Goal: Navigation & Orientation: Understand site structure

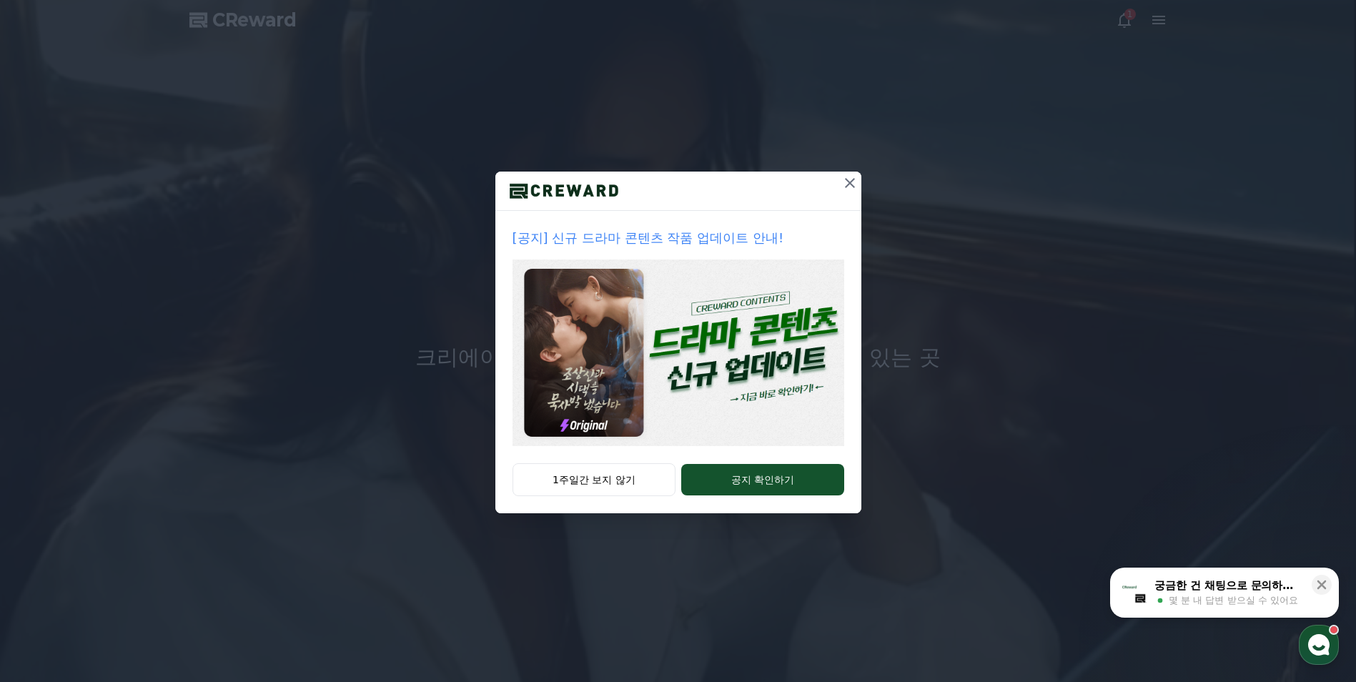
click at [849, 185] on icon at bounding box center [850, 182] width 17 height 17
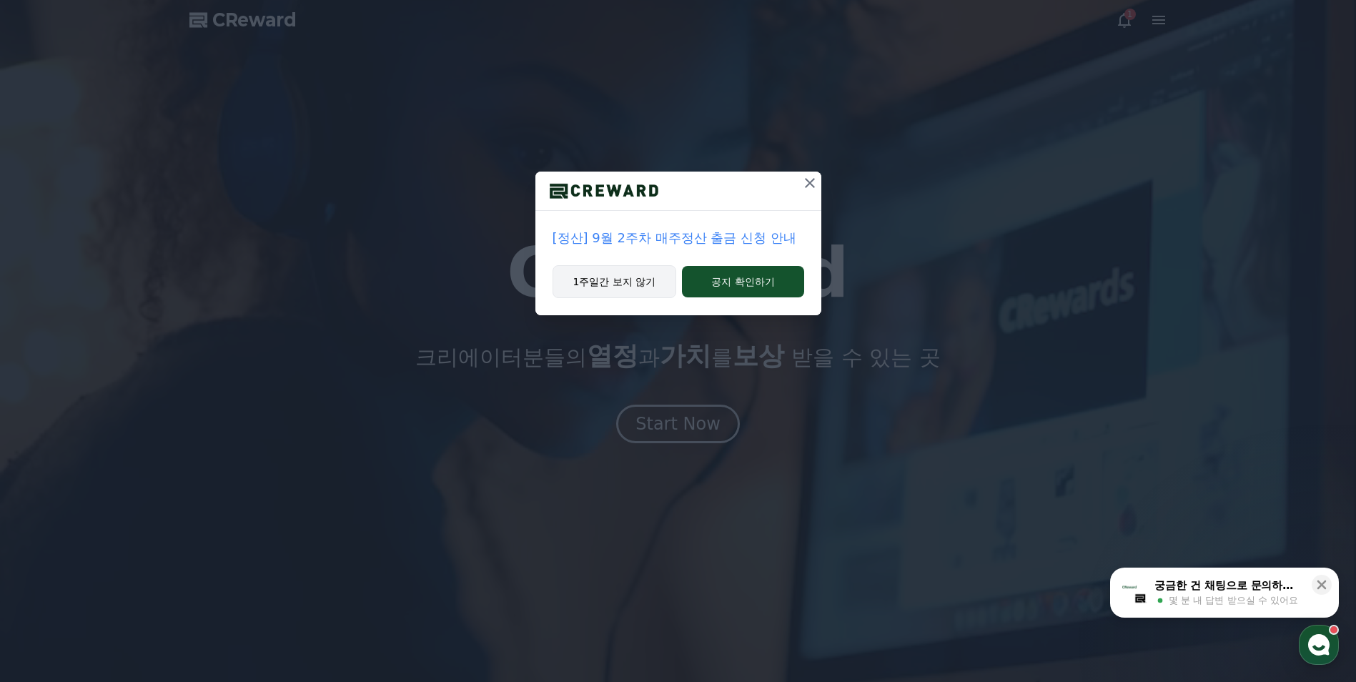
click at [584, 289] on button "1주일간 보지 않기" at bounding box center [615, 281] width 124 height 33
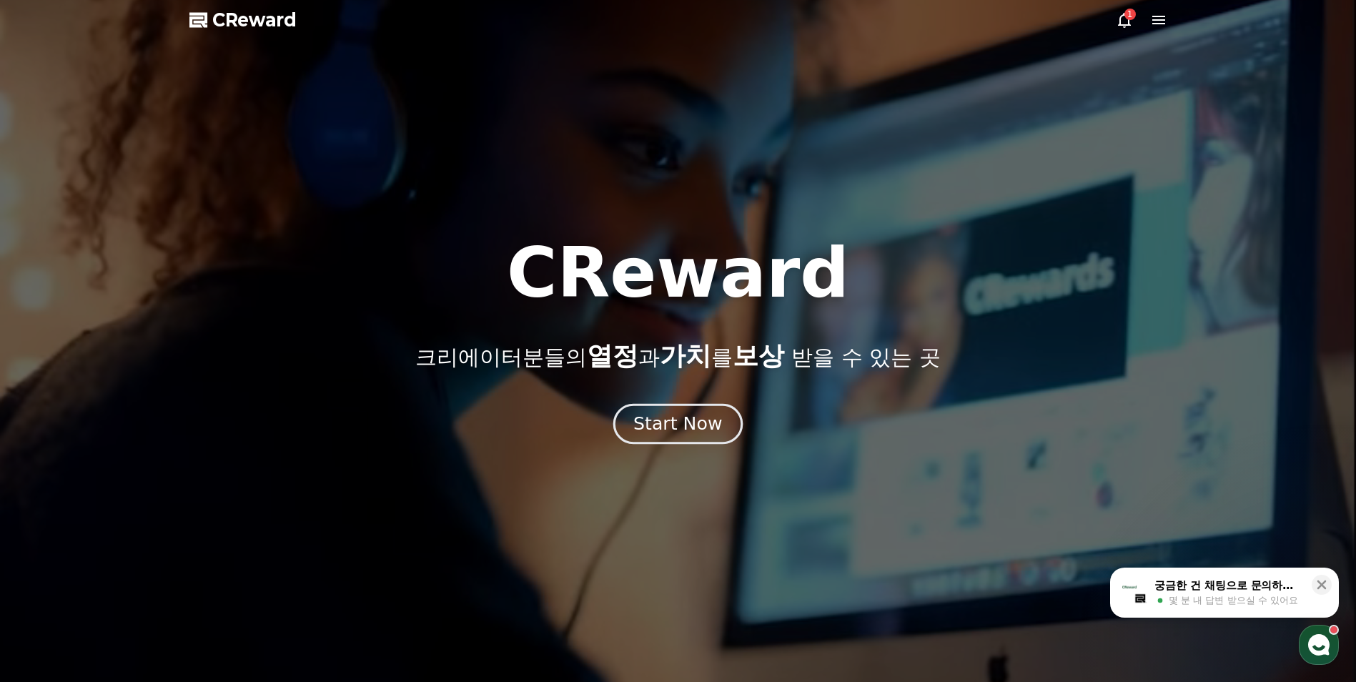
click at [671, 434] on div "Start Now" at bounding box center [677, 424] width 89 height 24
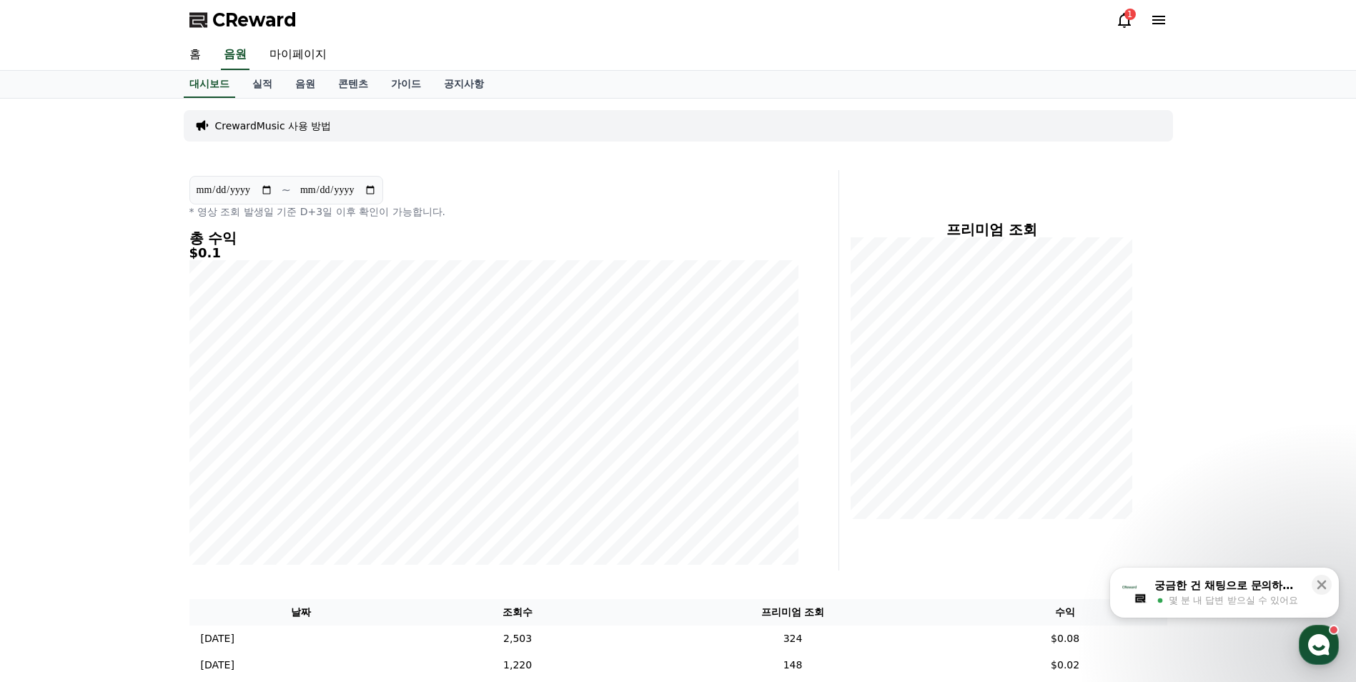
click at [1125, 16] on div "1" at bounding box center [1130, 14] width 11 height 11
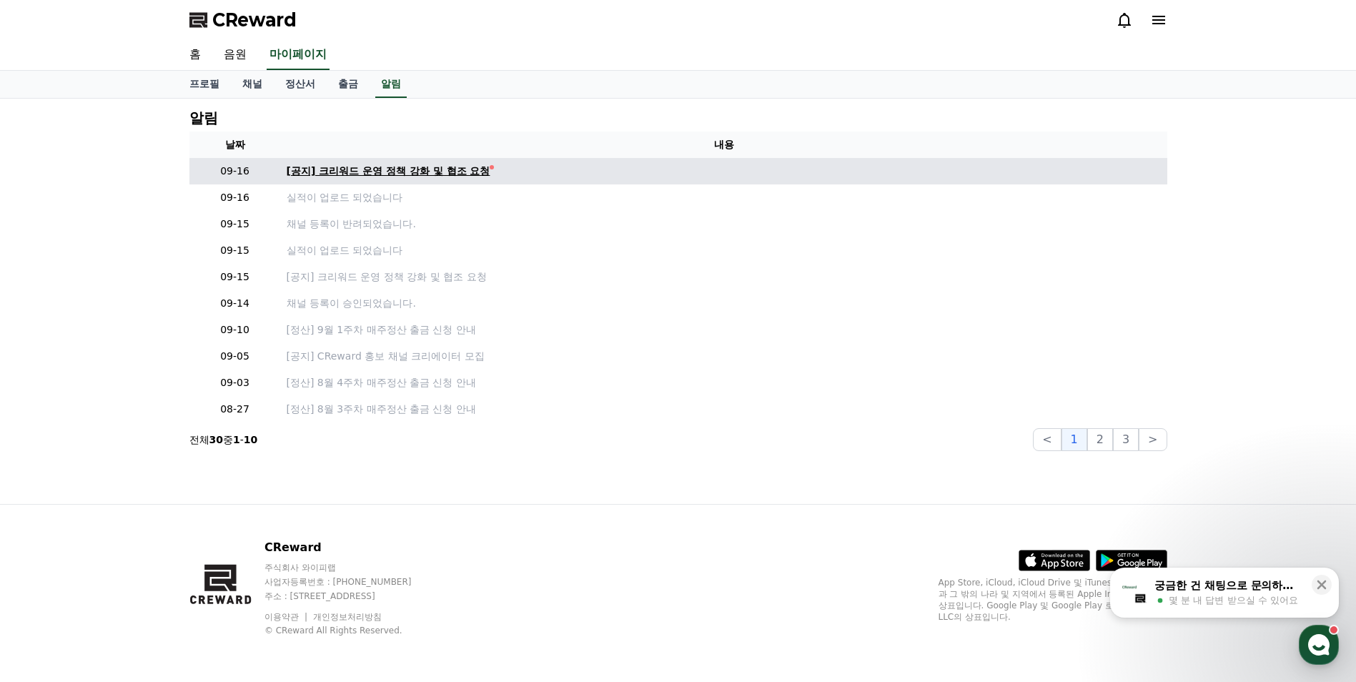
click at [432, 169] on div "[공지] 크리워드 운영 정책 강화 및 협조 요청" at bounding box center [389, 171] width 204 height 15
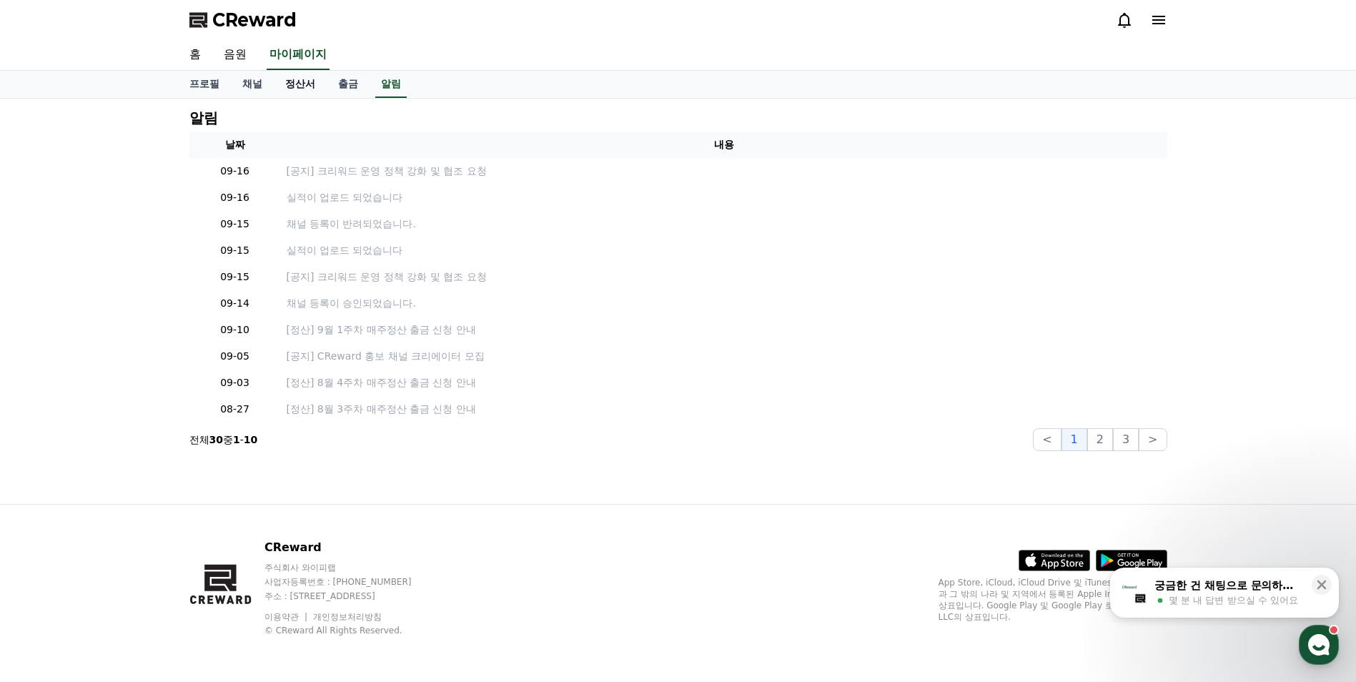
click at [302, 80] on link "정산서" at bounding box center [300, 84] width 53 height 27
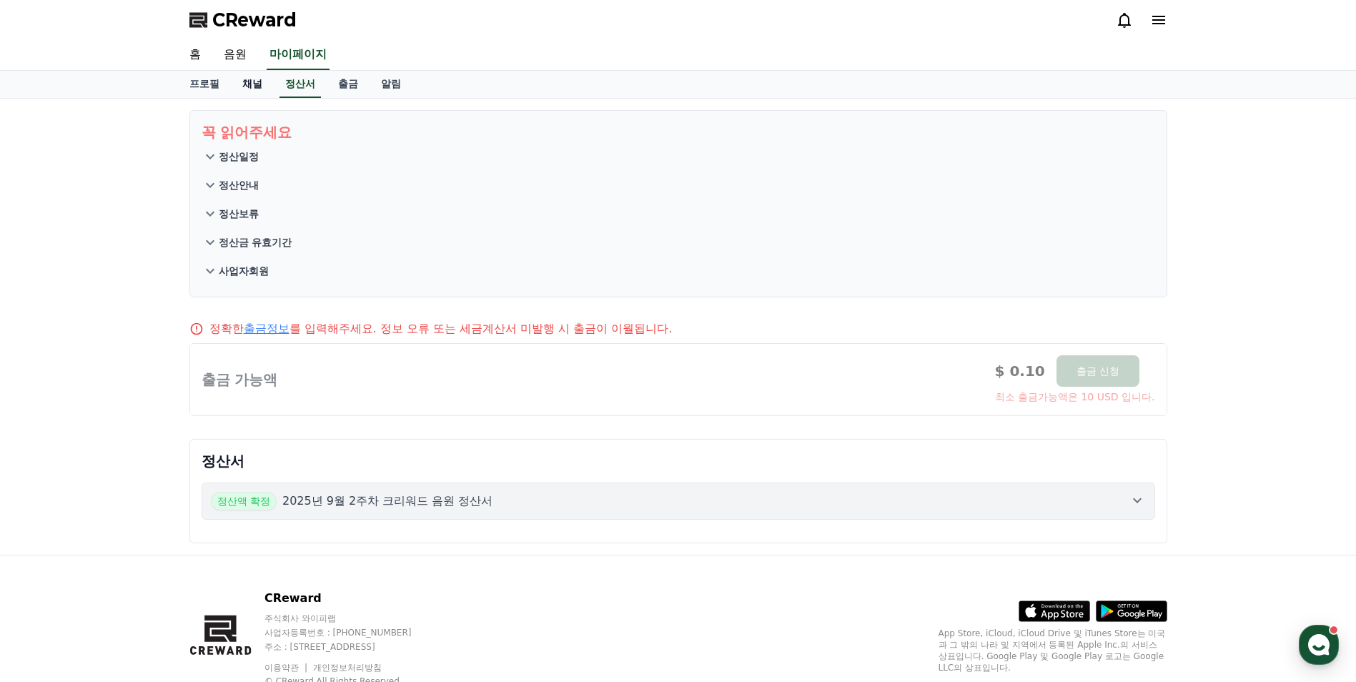
click at [237, 82] on link "채널" at bounding box center [252, 84] width 43 height 27
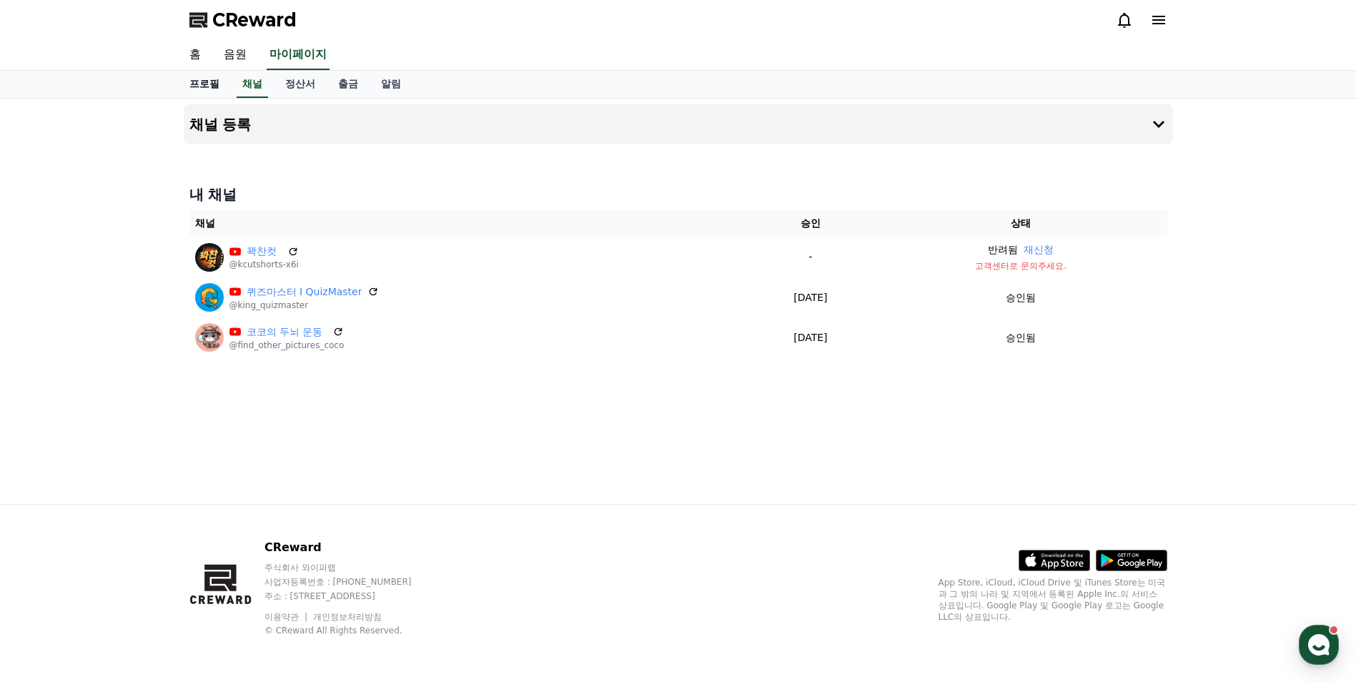
click at [198, 82] on link "프로필" at bounding box center [204, 84] width 53 height 27
select select "**********"
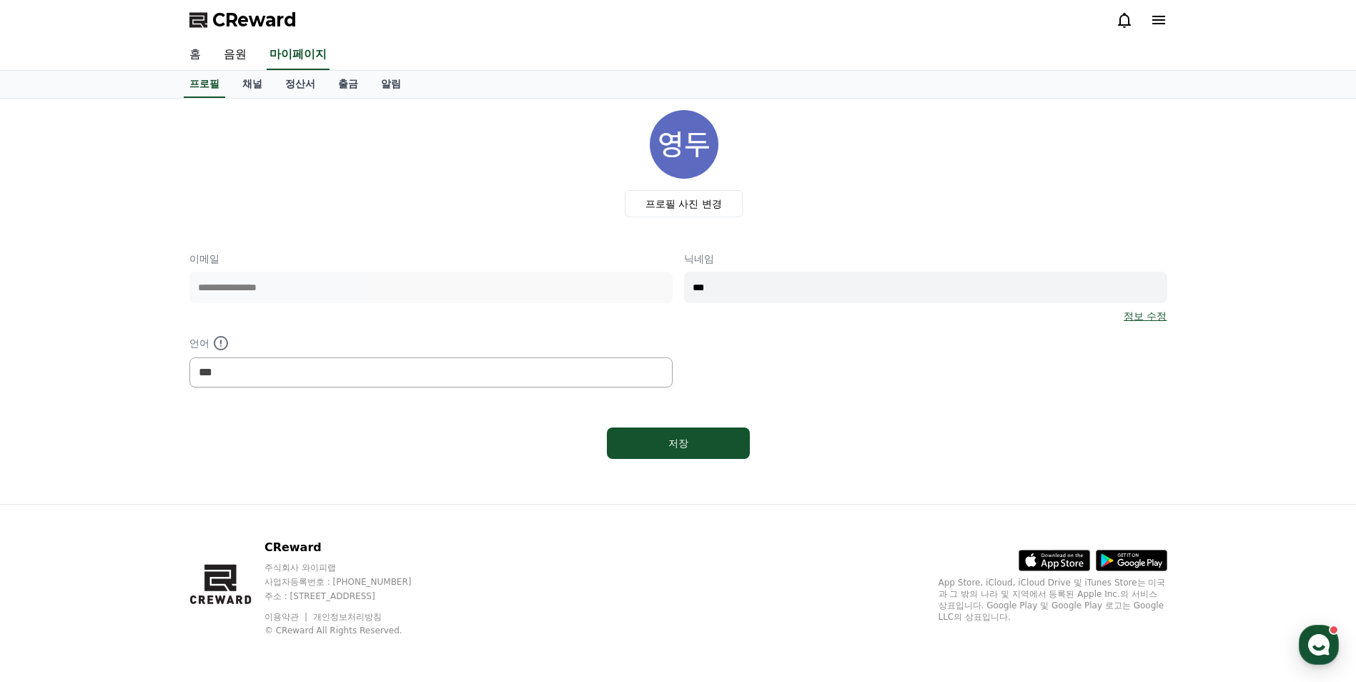
click at [191, 48] on link "홈" at bounding box center [195, 55] width 34 height 30
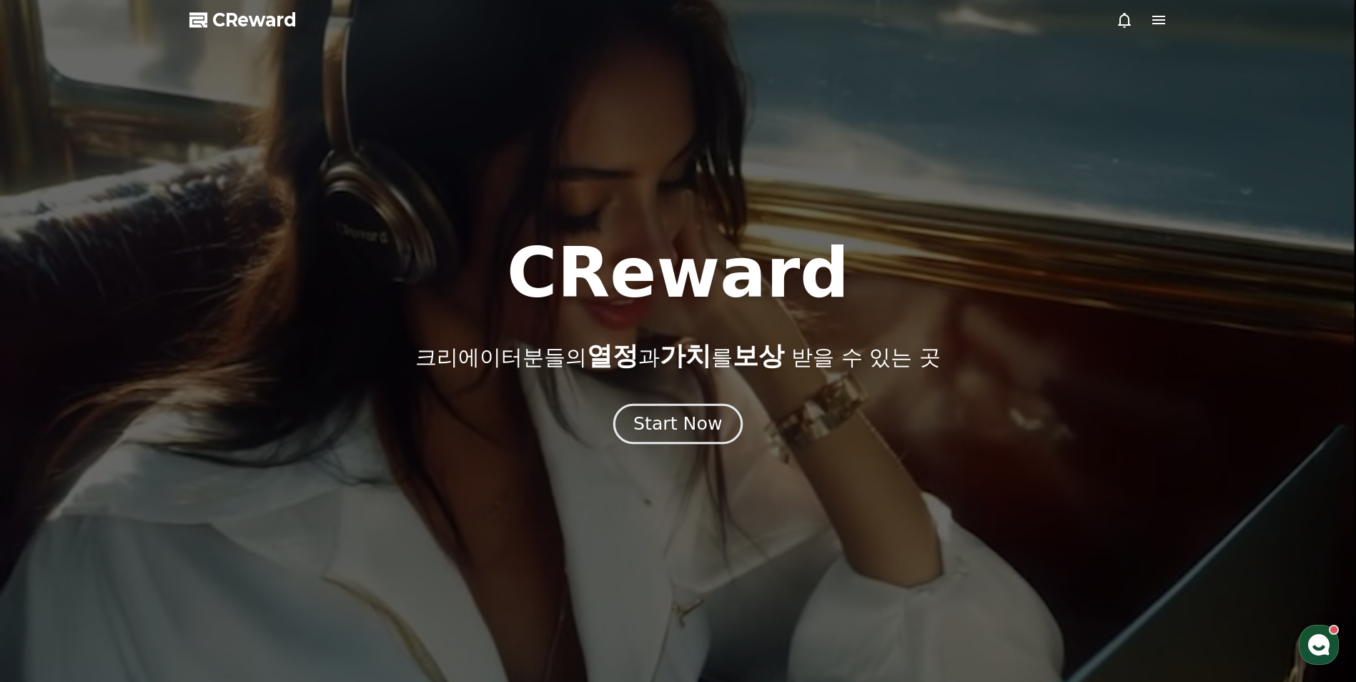
click at [664, 416] on div "Start Now" at bounding box center [677, 424] width 89 height 24
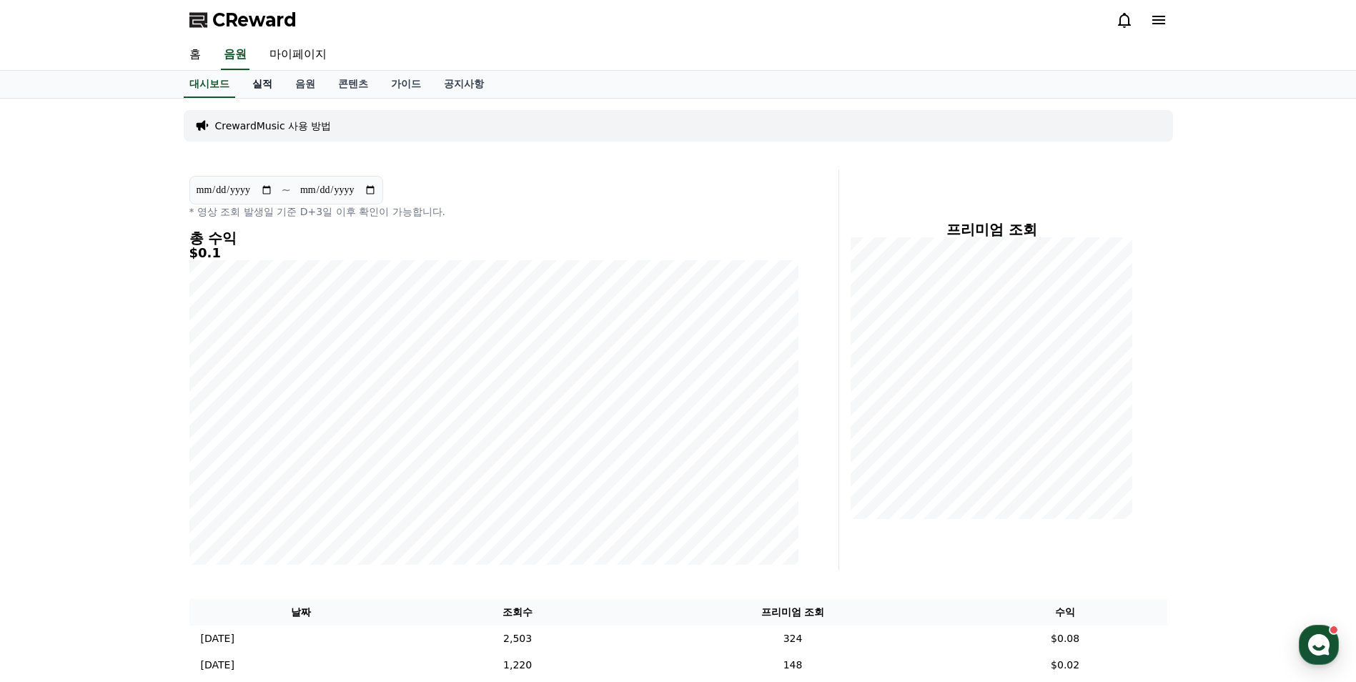
click at [261, 74] on link "실적" at bounding box center [262, 84] width 43 height 27
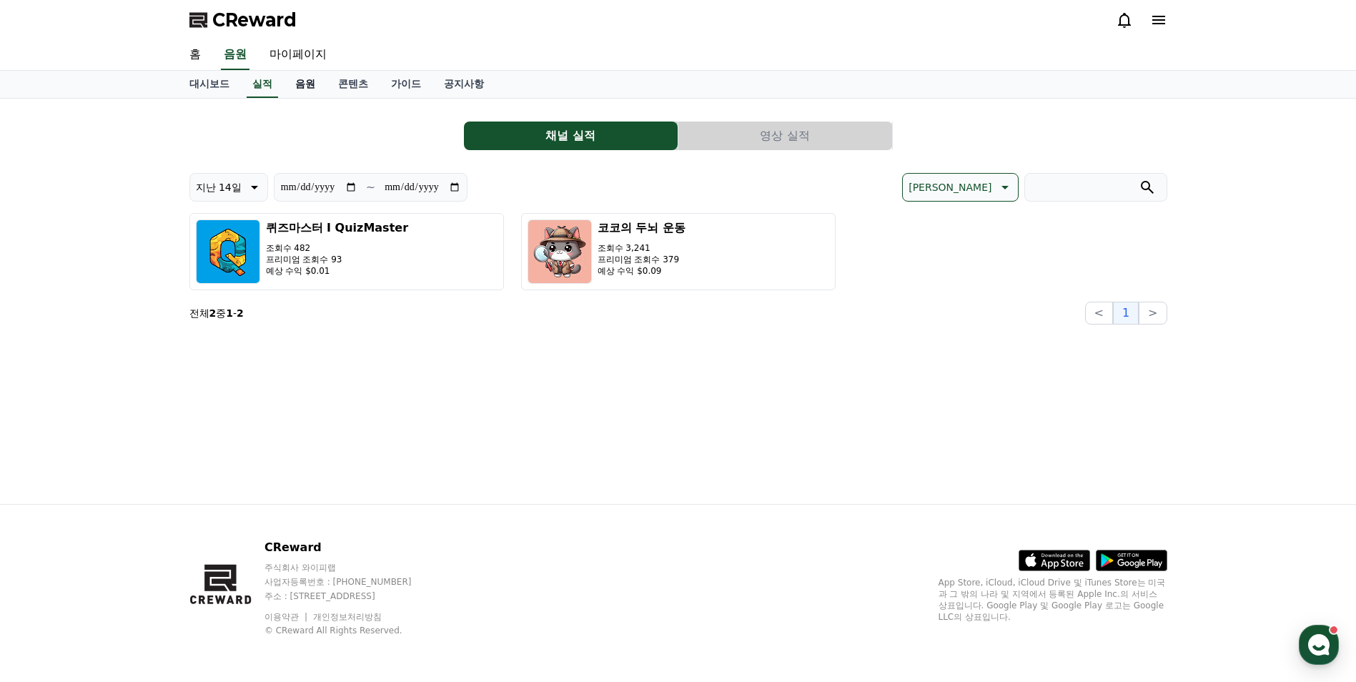
click at [315, 77] on link "음원" at bounding box center [305, 84] width 43 height 27
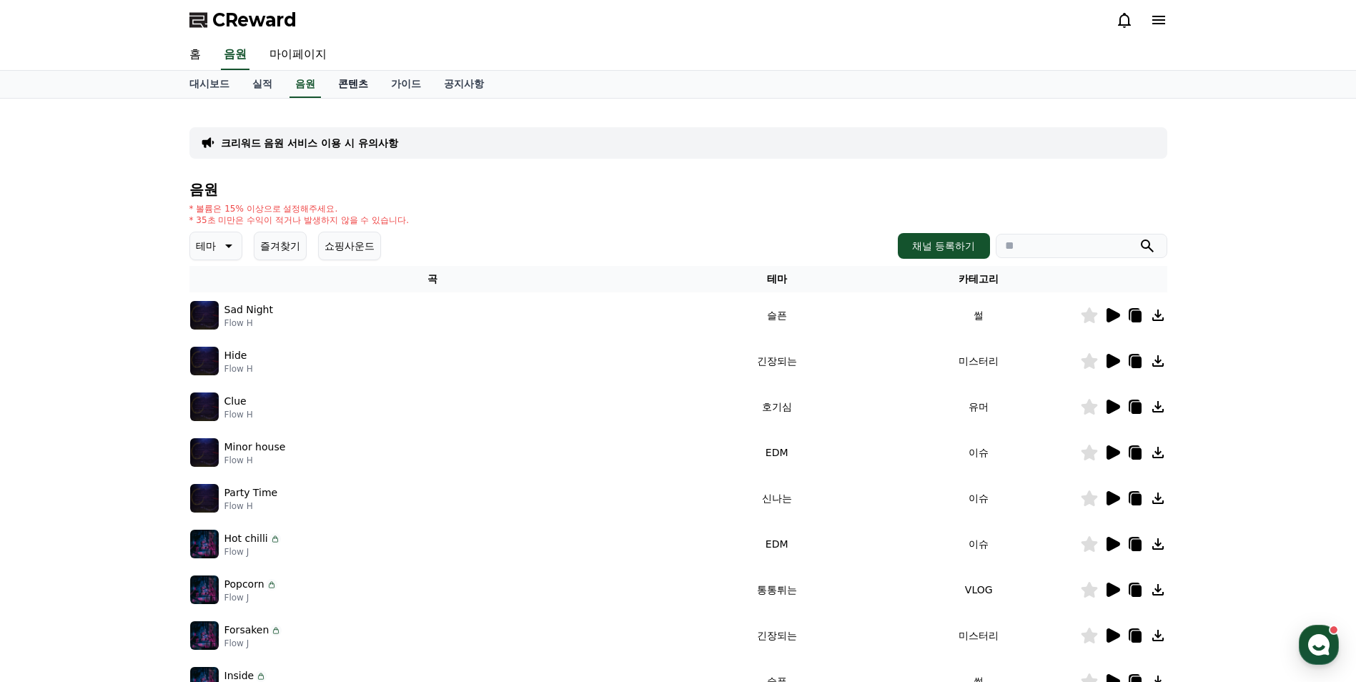
click at [360, 87] on link "콘텐츠" at bounding box center [353, 84] width 53 height 27
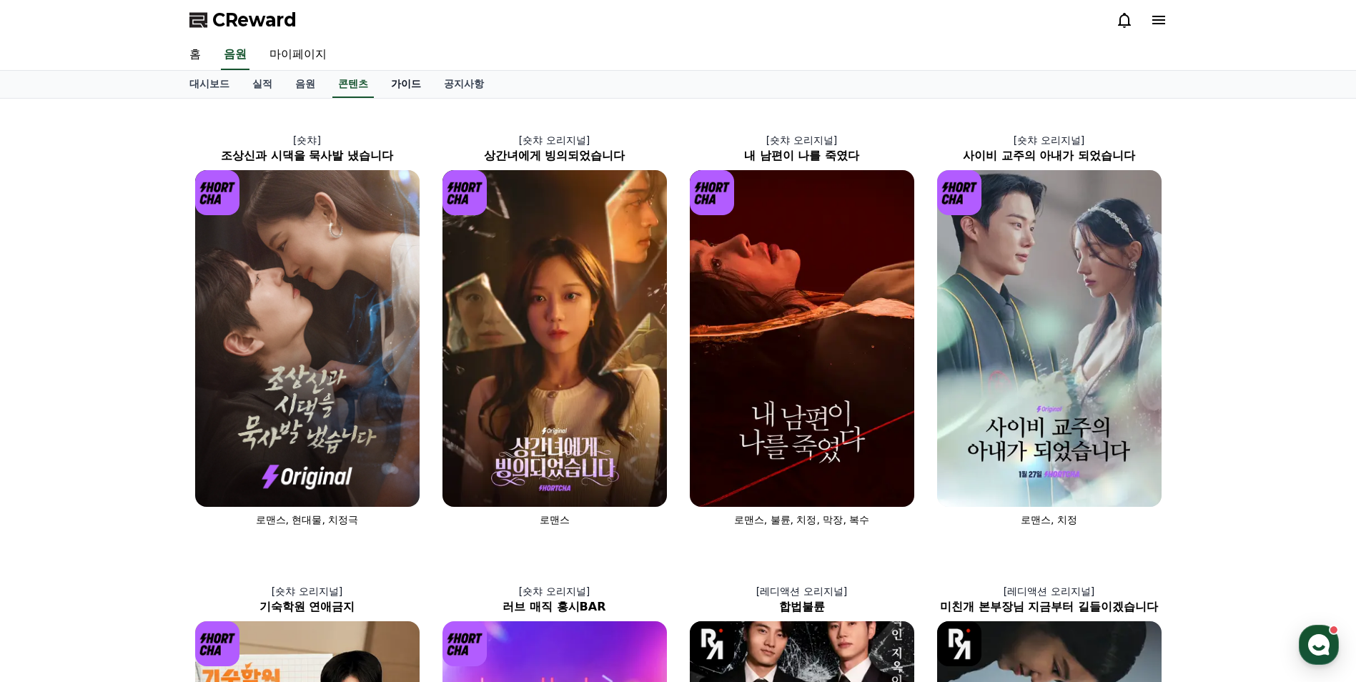
click at [405, 83] on link "가이드" at bounding box center [406, 84] width 53 height 27
